Goal: Check status

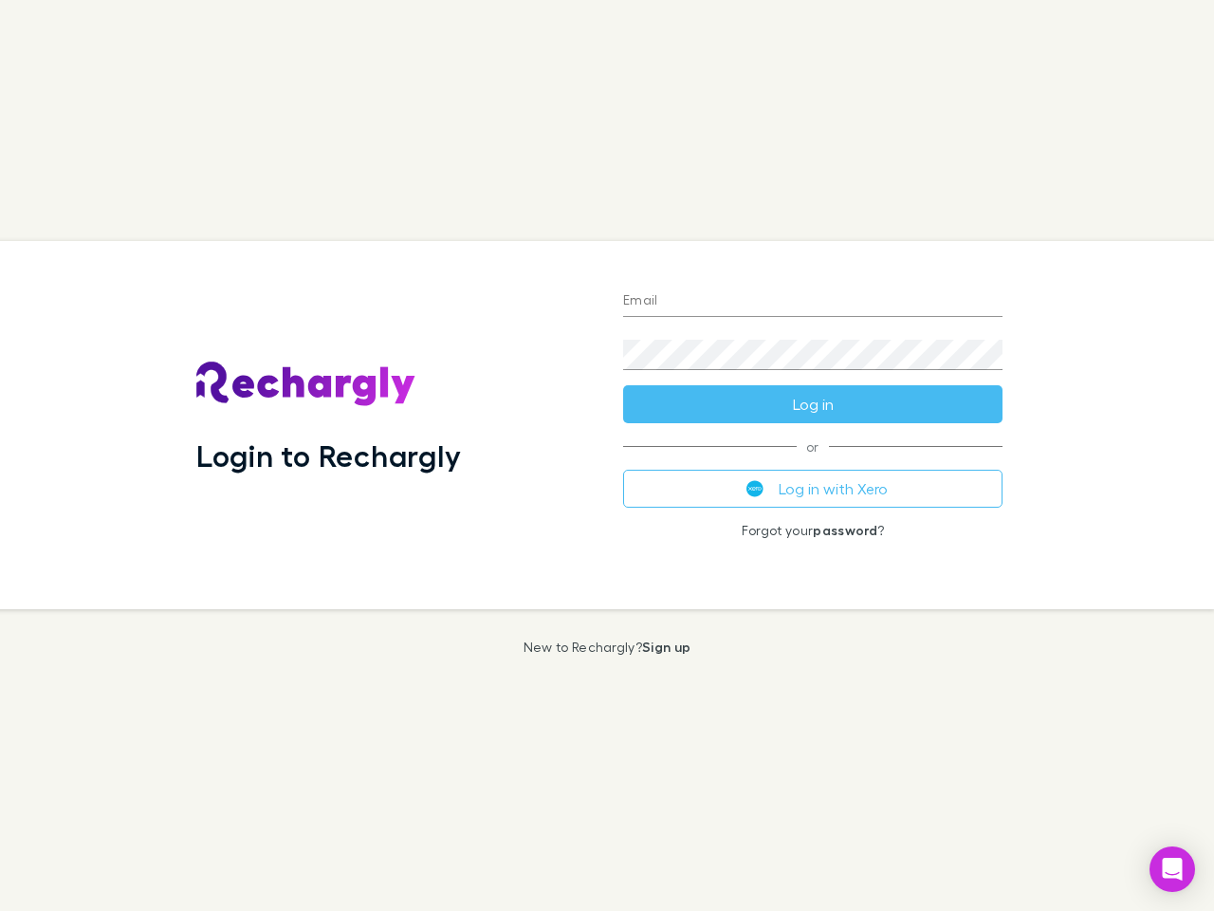
click at [607, 455] on div "Login to Rechargly" at bounding box center [394, 425] width 427 height 368
click at [813, 302] on input "Email" at bounding box center [812, 301] width 379 height 30
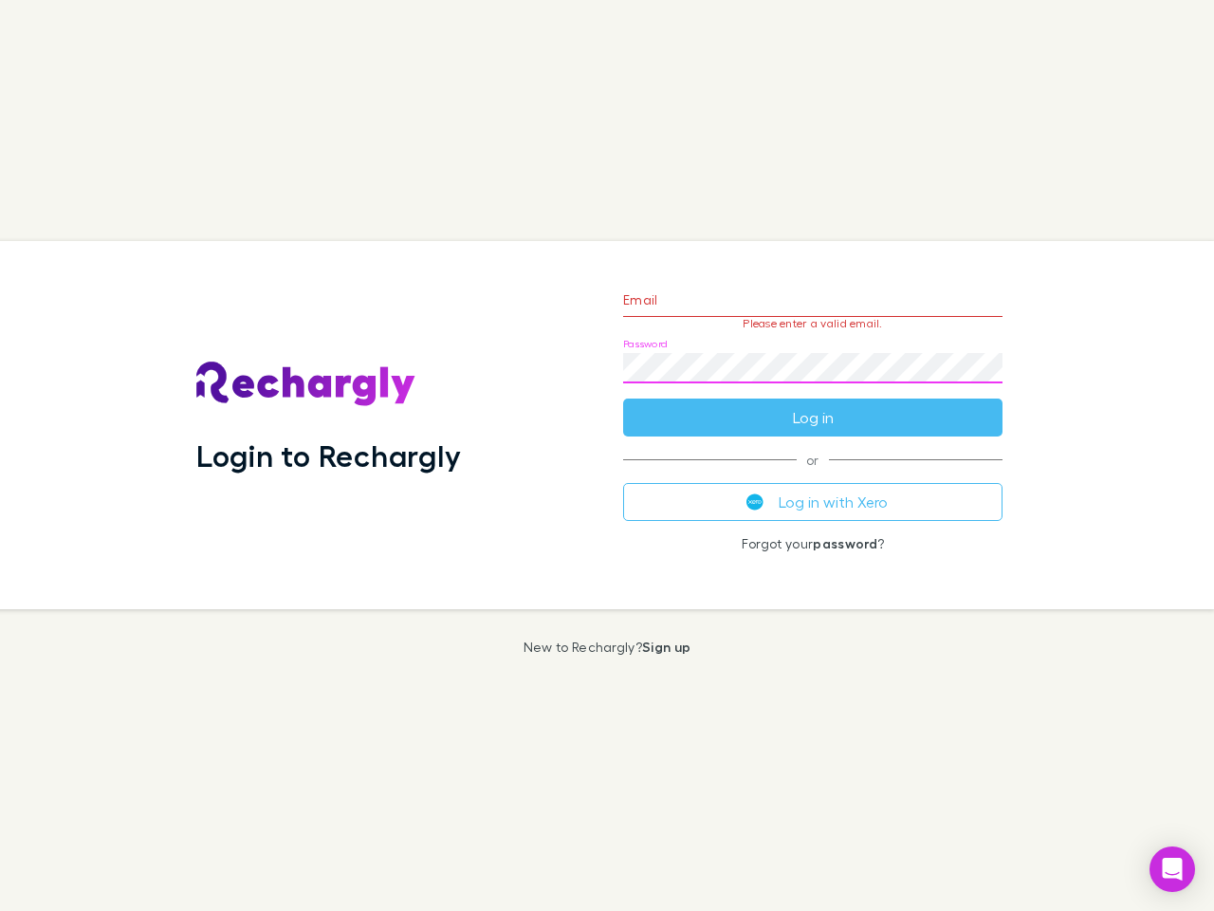
click at [813, 404] on form "Email Please enter a valid email. Password Log in" at bounding box center [812, 353] width 379 height 165
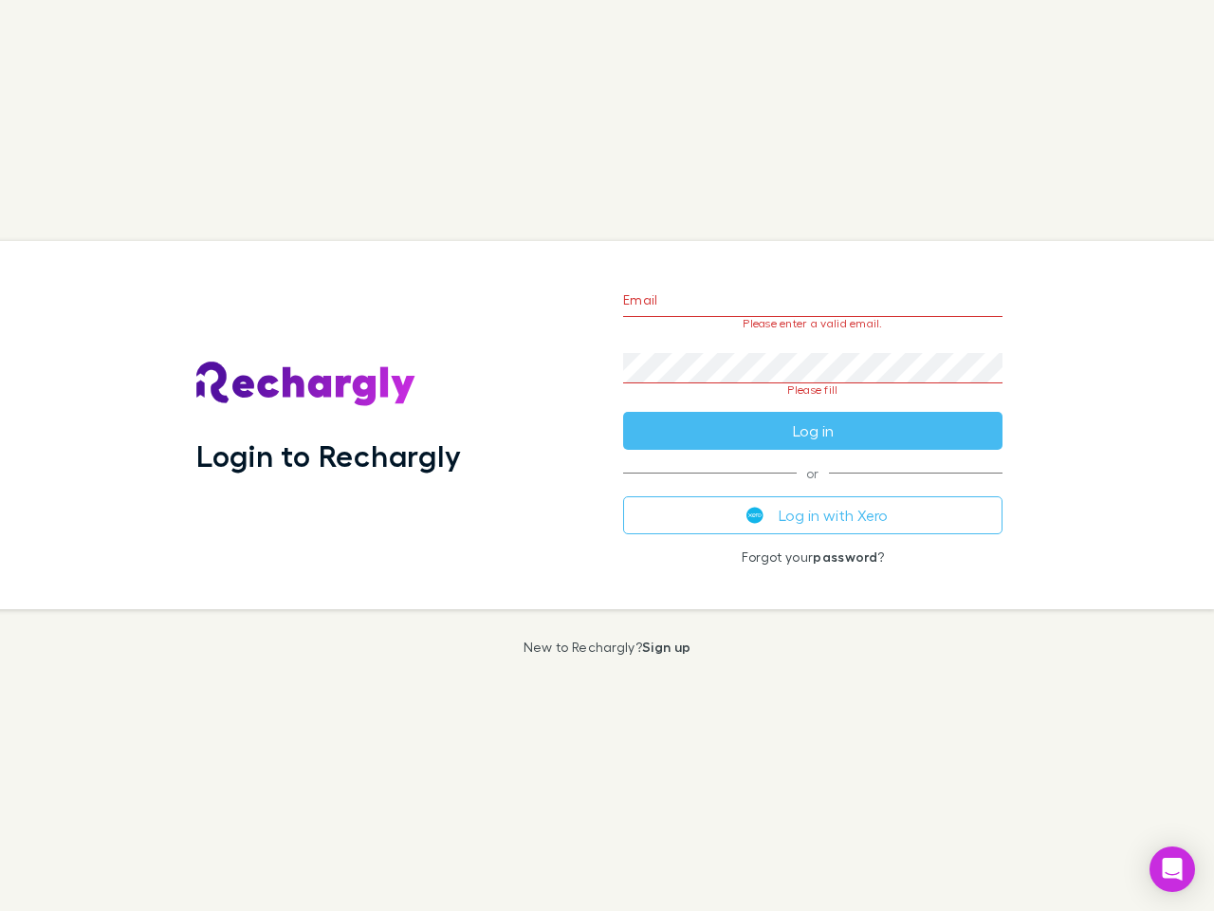
click at [813, 489] on div "Email Please enter a valid email. Password Please fill Log in or Log in with Xe…" at bounding box center [813, 425] width 410 height 368
click at [1173, 869] on icon "Open Intercom Messenger" at bounding box center [1173, 869] width 20 height 23
